Goal: Book appointment/travel/reservation

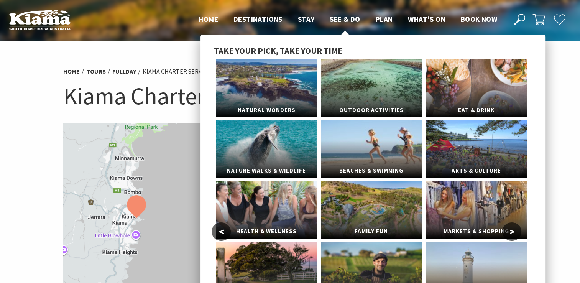
select select "3"
select select "2"
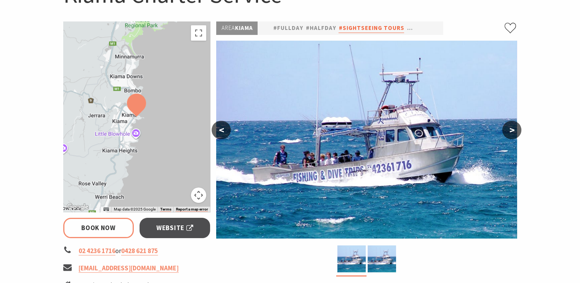
scroll to position [115, 0]
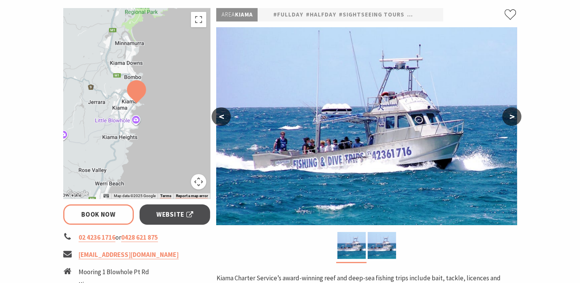
click at [516, 113] on button ">" at bounding box center [511, 116] width 19 height 18
click at [514, 114] on button ">" at bounding box center [511, 116] width 19 height 18
click at [512, 117] on button ">" at bounding box center [511, 116] width 19 height 18
click at [511, 116] on button ">" at bounding box center [511, 116] width 19 height 18
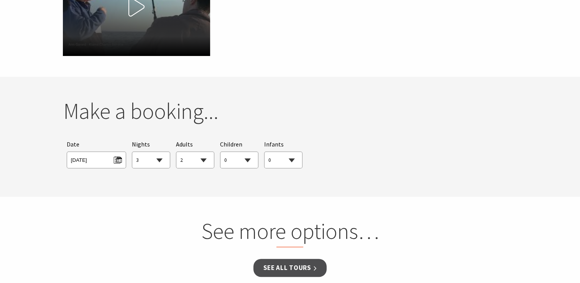
scroll to position [498, 0]
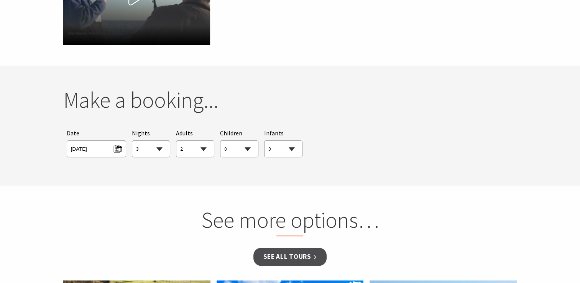
click at [248, 148] on select "0 1 2 3 4 5 6 7 8 9 10 11 12 13 14 15 16 17 18 19 20 21 22 23 24 25 26 27 28 29…" at bounding box center [239, 149] width 38 height 17
select select "8"
click at [220, 141] on select "0 1 2 3 4 5 6 7 8 9 10 11 12 13 14 15 16 17 18 19 20 21 22 23 24 25 26 27 28 29…" at bounding box center [239, 149] width 38 height 17
click at [120, 146] on span "Wed 15/10/2025" at bounding box center [96, 148] width 51 height 10
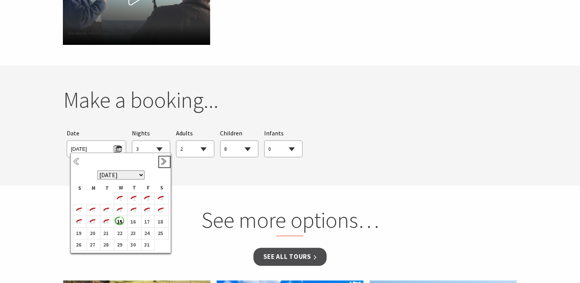
click at [165, 161] on link "Next" at bounding box center [164, 161] width 8 height 8
click at [104, 221] on b "16" at bounding box center [105, 221] width 10 height 10
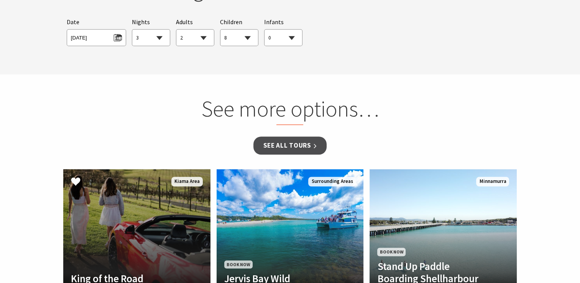
scroll to position [613, 0]
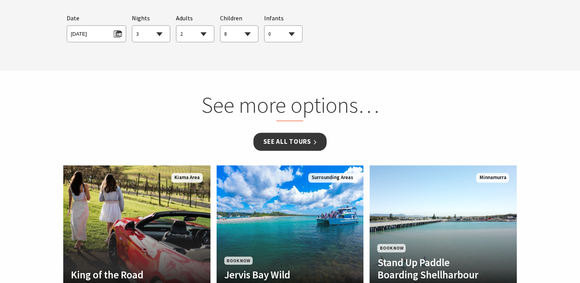
click at [286, 142] on link "See all Tours" at bounding box center [289, 142] width 73 height 18
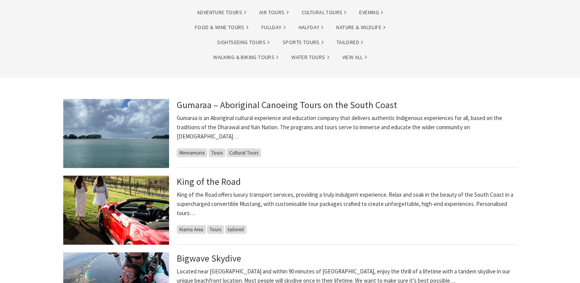
scroll to position [38, 0]
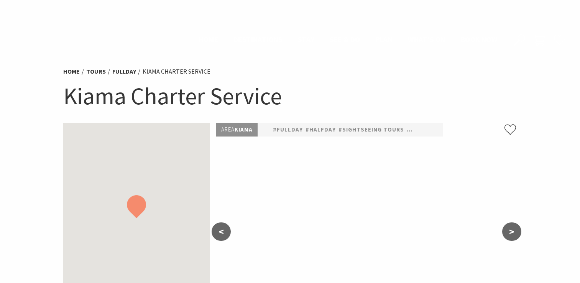
select select "3"
select select "2"
select select "8"
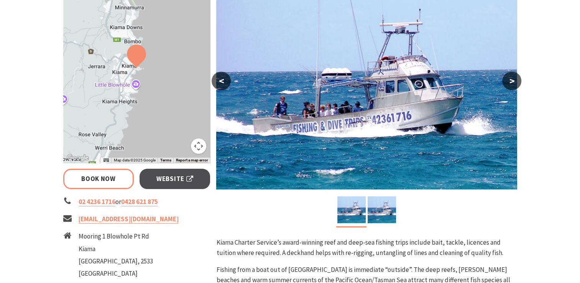
scroll to position [189, 0]
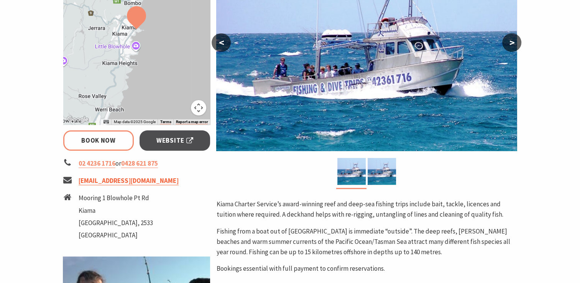
click at [97, 182] on link "info@kiamafishing.com.au" at bounding box center [129, 180] width 100 height 9
select select "3"
click at [463, 114] on img at bounding box center [366, 52] width 300 height 198
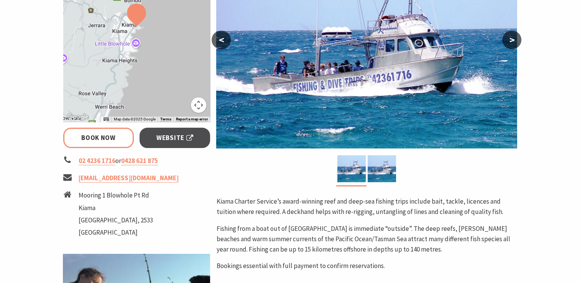
scroll to position [345, 0]
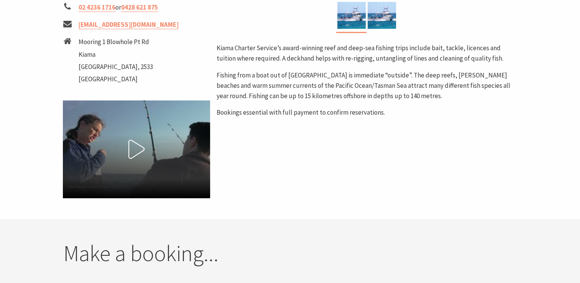
click at [139, 151] on icon at bounding box center [136, 148] width 19 height 19
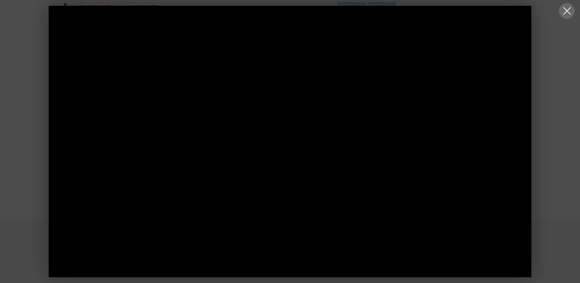
click at [566, 10] on button at bounding box center [567, 11] width 16 height 16
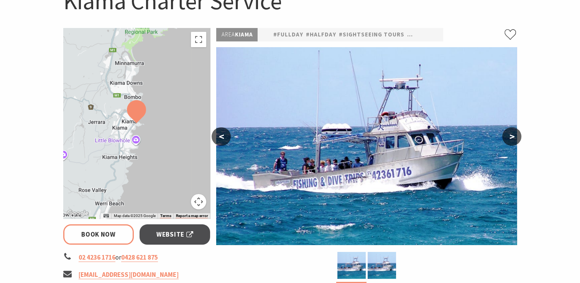
scroll to position [77, 0]
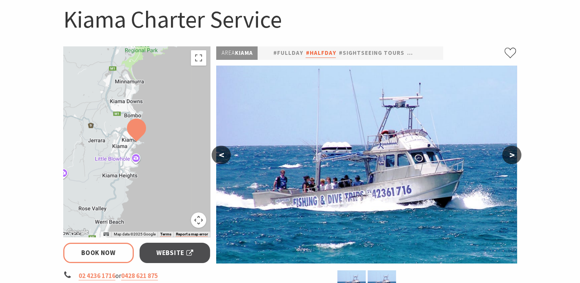
click at [317, 51] on link "#halfday" at bounding box center [320, 53] width 30 height 10
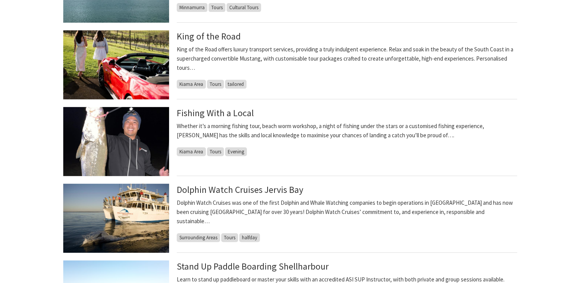
scroll to position [268, 0]
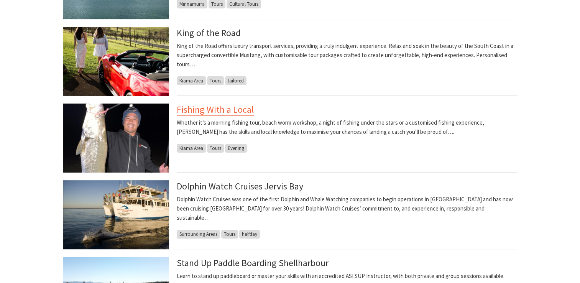
click at [228, 108] on link "Fishing With a Local" at bounding box center [215, 109] width 77 height 12
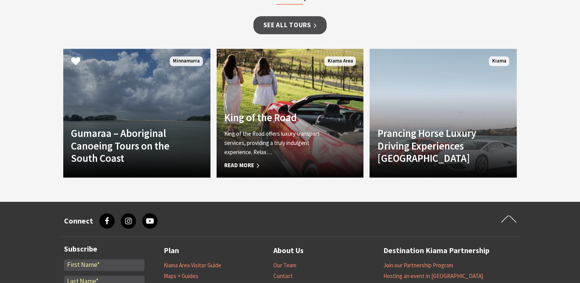
scroll to position [651, 0]
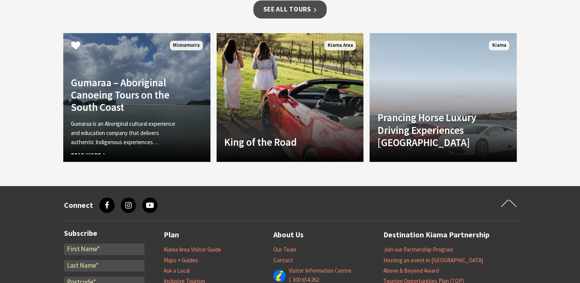
click at [138, 78] on h4 "Gumaraa – Aboriginal Canoeing Tours on the South Coast" at bounding box center [126, 94] width 110 height 37
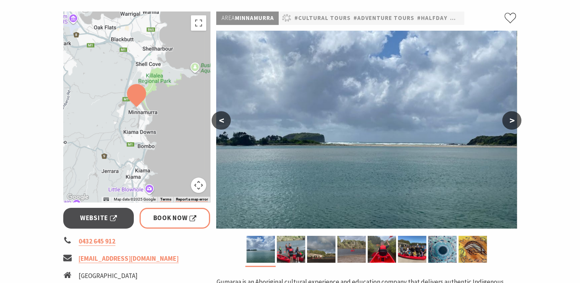
scroll to position [153, 0]
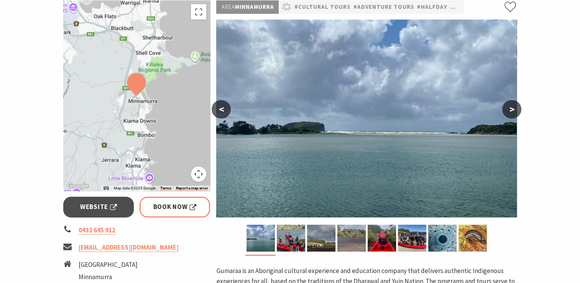
click at [504, 107] on button ">" at bounding box center [511, 109] width 19 height 18
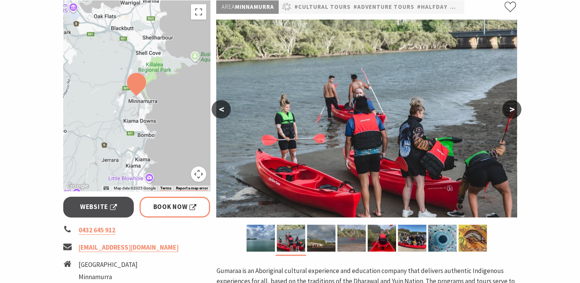
click at [511, 108] on button ">" at bounding box center [511, 109] width 19 height 18
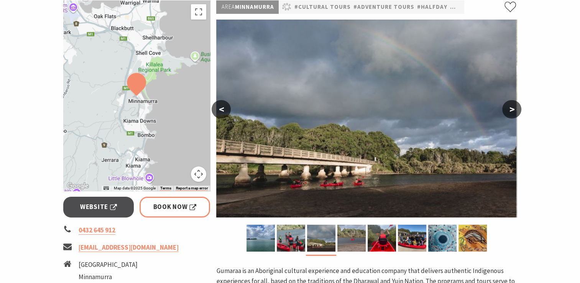
click at [510, 108] on button ">" at bounding box center [511, 109] width 19 height 18
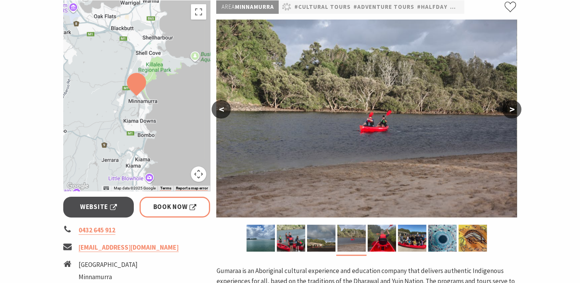
click at [510, 108] on button ">" at bounding box center [511, 109] width 19 height 18
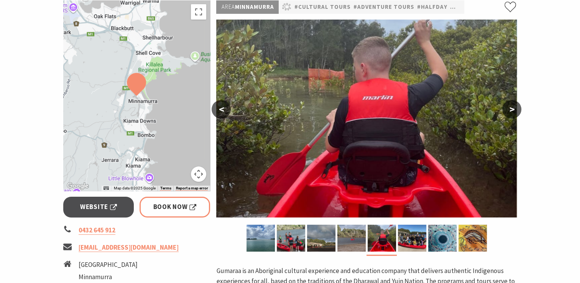
click at [510, 108] on button ">" at bounding box center [511, 109] width 19 height 18
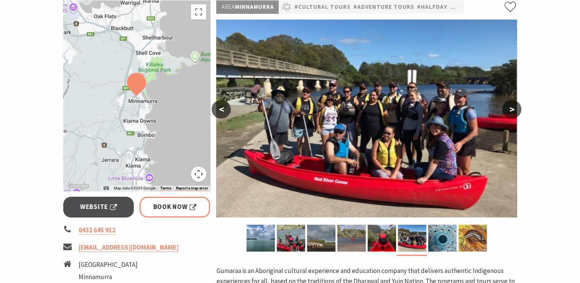
click at [510, 108] on button ">" at bounding box center [511, 109] width 19 height 18
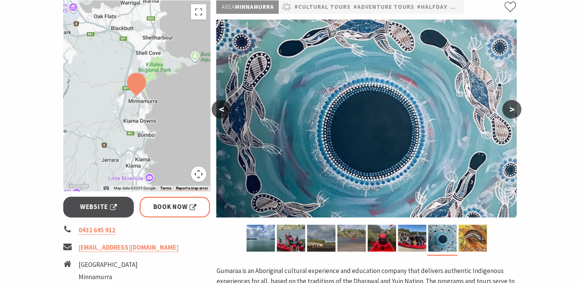
click at [510, 108] on button ">" at bounding box center [511, 109] width 19 height 18
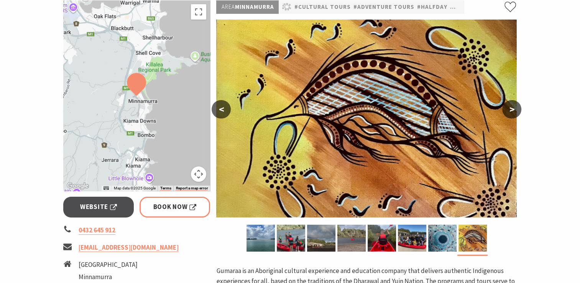
click at [510, 108] on button ">" at bounding box center [511, 109] width 19 height 18
